Goal: Navigation & Orientation: Find specific page/section

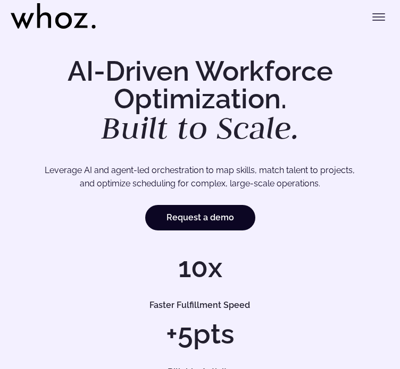
click at [372, 20] on icon "Toggle menu" at bounding box center [378, 17] width 13 height 13
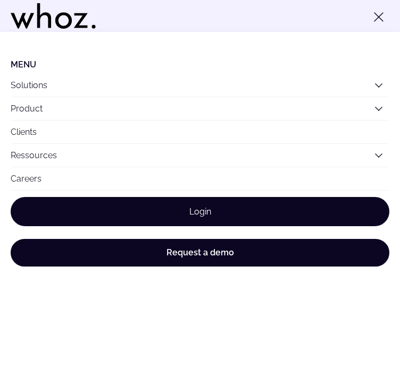
click at [196, 215] on link "Login" at bounding box center [200, 211] width 378 height 29
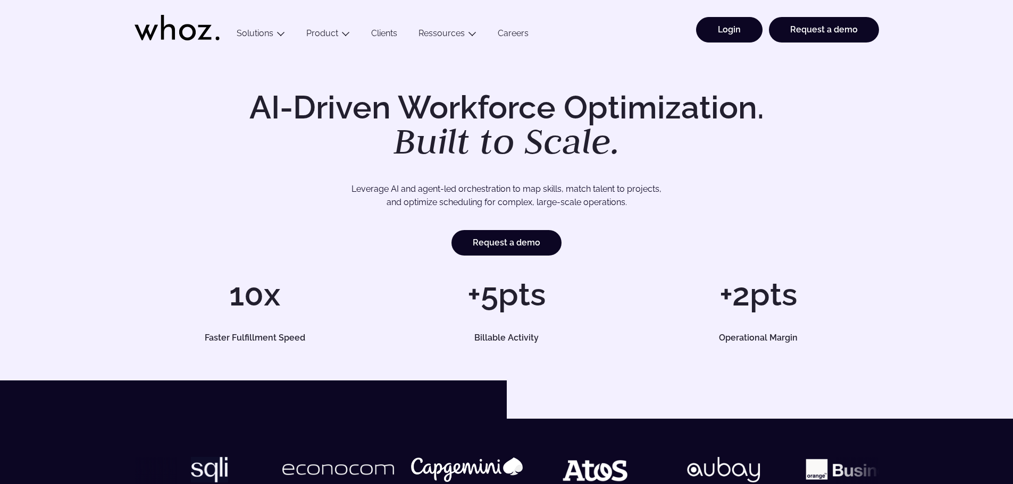
click at [722, 22] on link "Login" at bounding box center [729, 30] width 66 height 26
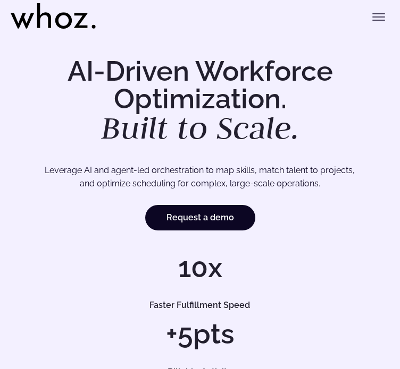
click at [371, 21] on button "Toggle menu" at bounding box center [378, 16] width 21 height 21
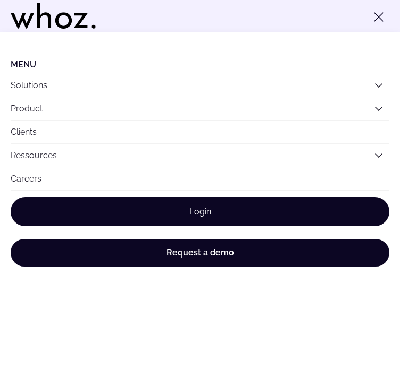
click at [164, 206] on link "Login" at bounding box center [200, 211] width 378 height 29
